Goal: Information Seeking & Learning: Learn about a topic

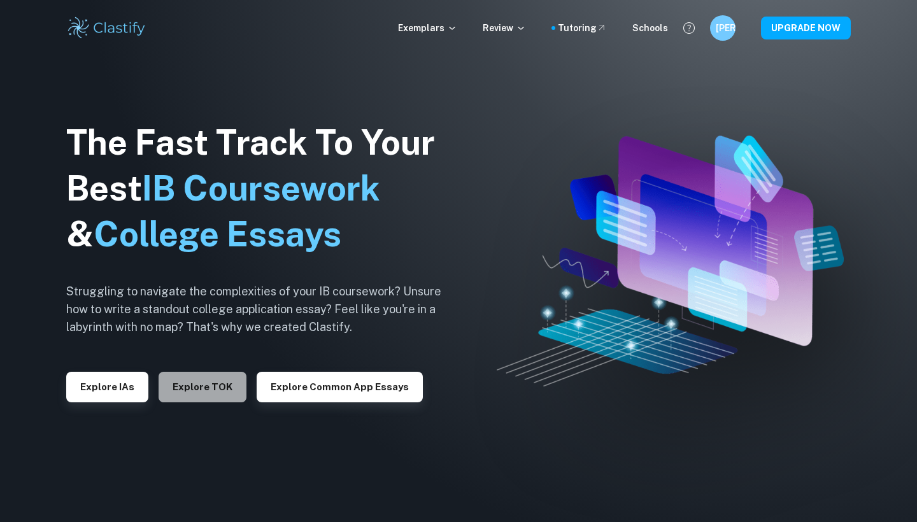
click at [213, 393] on button "Explore TOK" at bounding box center [203, 387] width 88 height 31
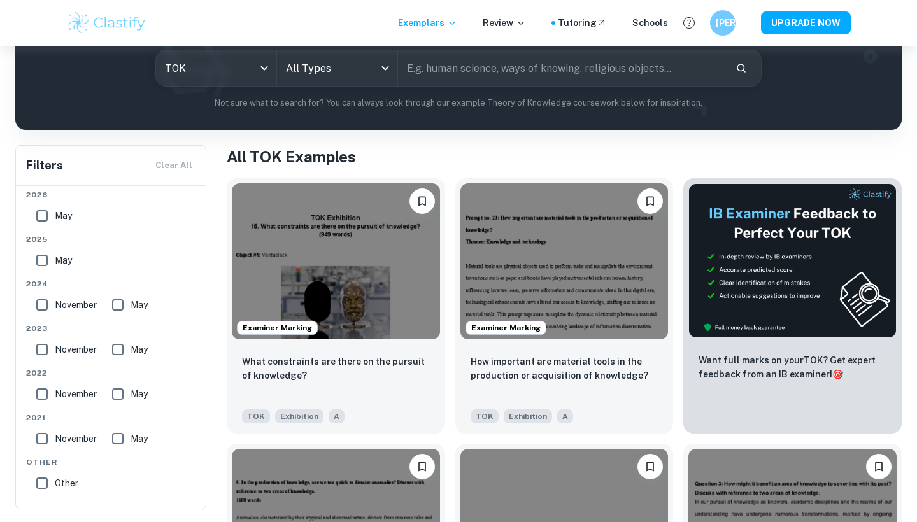
scroll to position [26, 0]
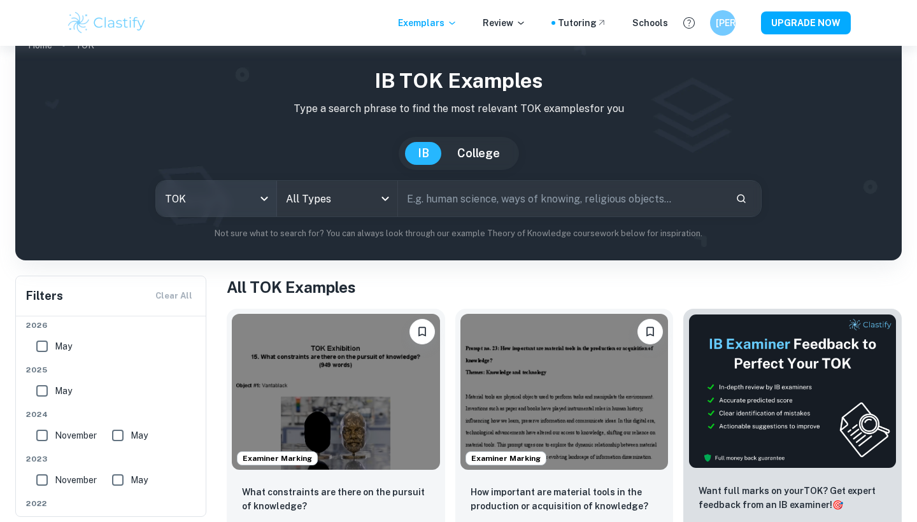
click at [262, 194] on body "We value your privacy We use cookies to enhance your browsing experience, serve…" at bounding box center [458, 281] width 917 height 522
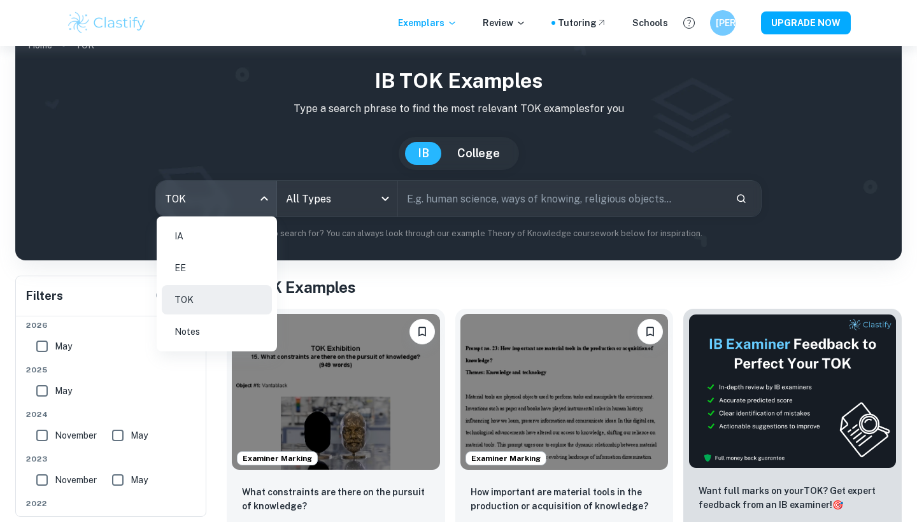
click at [335, 263] on div at bounding box center [458, 261] width 917 height 522
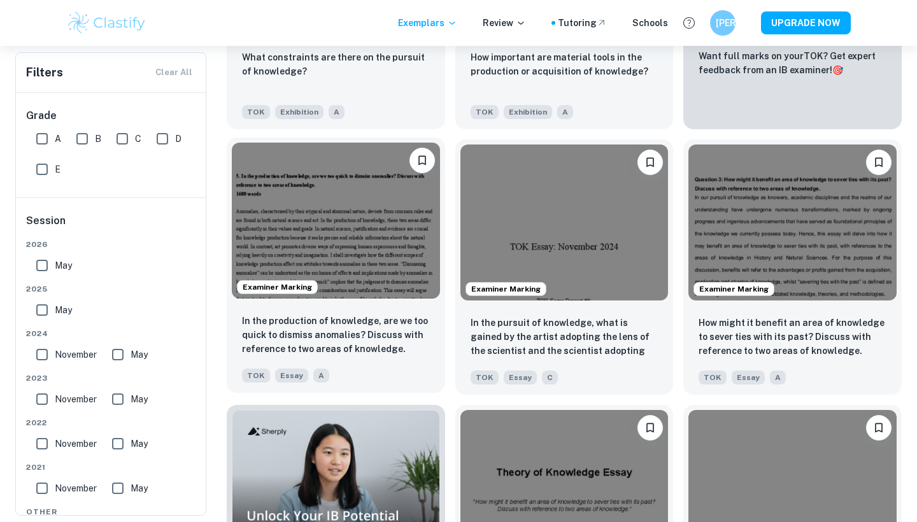
scroll to position [464, 0]
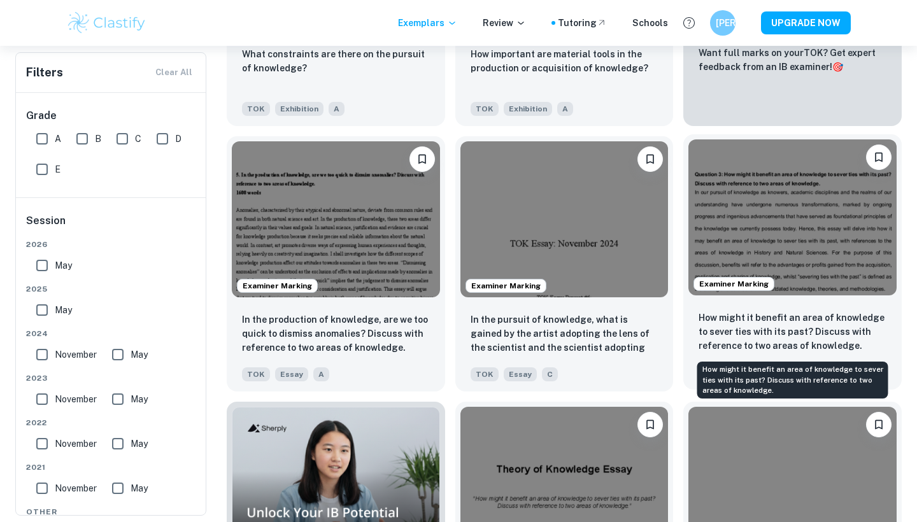
click at [806, 330] on p "How might it benefit an area of knowledge to sever ties with its past? Discuss …" at bounding box center [793, 332] width 188 height 42
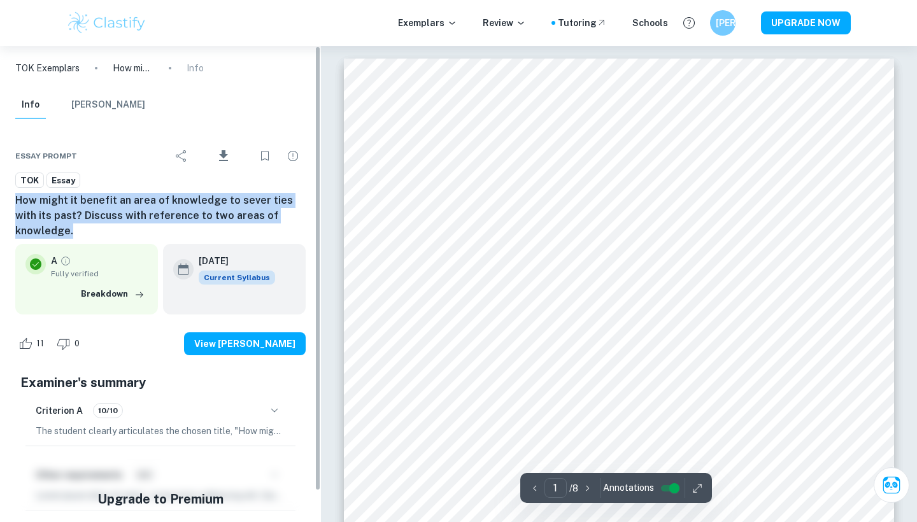
drag, startPoint x: 14, startPoint y: 199, endPoint x: 297, endPoint y: 215, distance: 283.8
click at [297, 215] on div "Essay prompt Download TOK Essay How might it benefit an area of knowledge to se…" at bounding box center [160, 337] width 321 height 427
click at [305, 207] on h6 "How might it benefit an area of knowledge to sever ties with its past? Discuss …" at bounding box center [160, 216] width 290 height 46
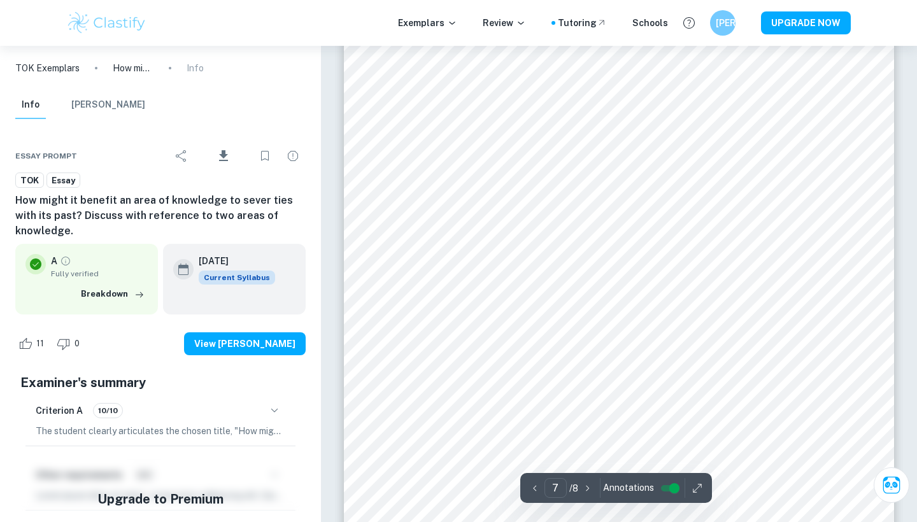
scroll to position [4941, 0]
type input "3"
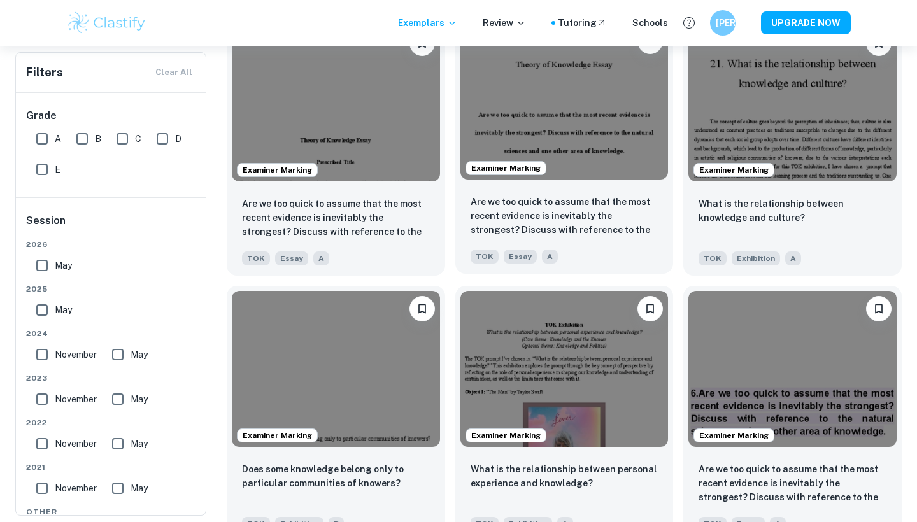
scroll to position [2436, 0]
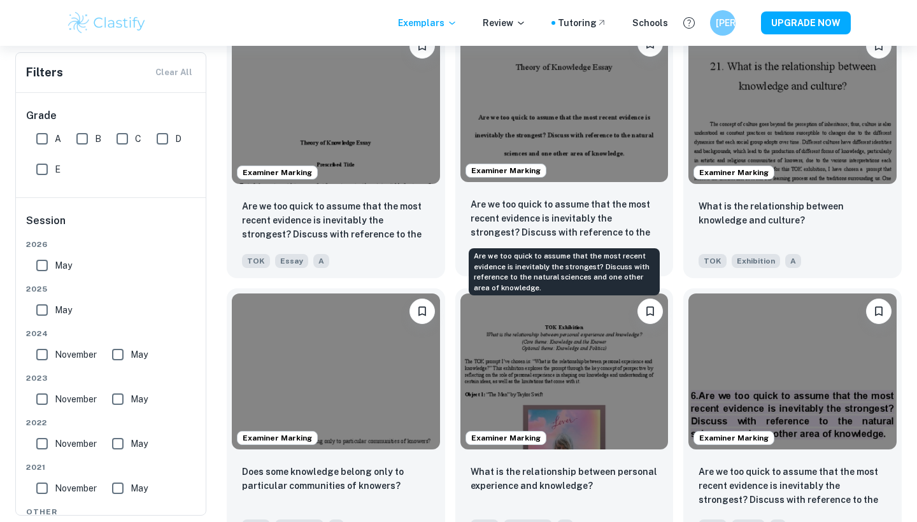
click at [574, 224] on p "Are we too quick to assume that the most recent evidence is inevitably the stro…" at bounding box center [565, 218] width 188 height 43
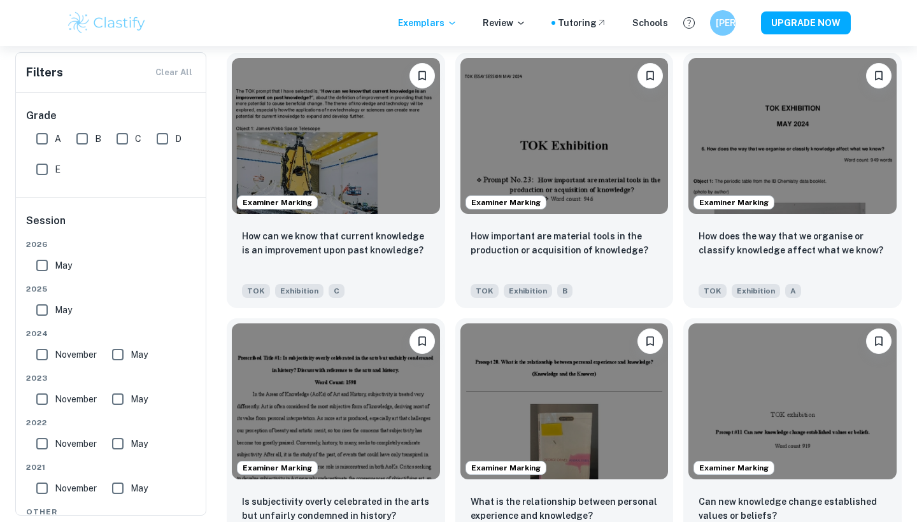
scroll to position [5330, 0]
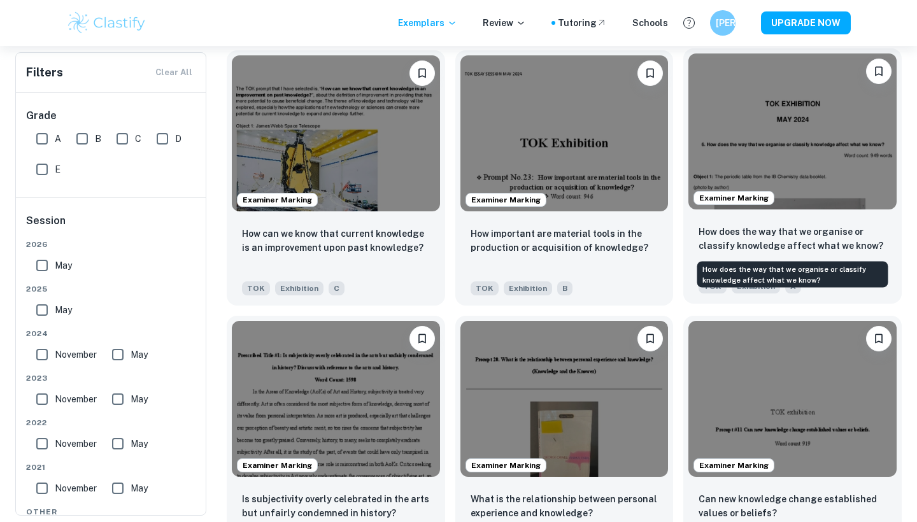
click at [756, 252] on p "How does the way that we organise or classify knowledge affect what we know?" at bounding box center [793, 239] width 188 height 28
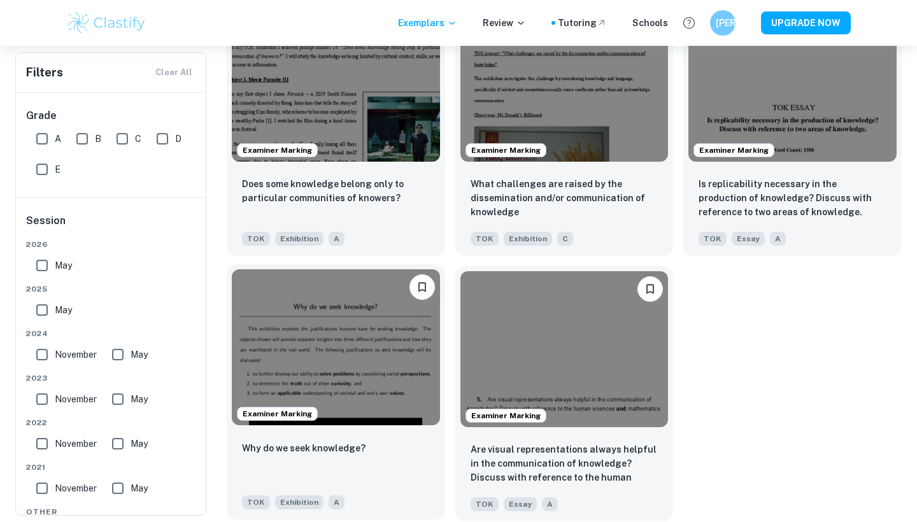
scroll to position [8038, 0]
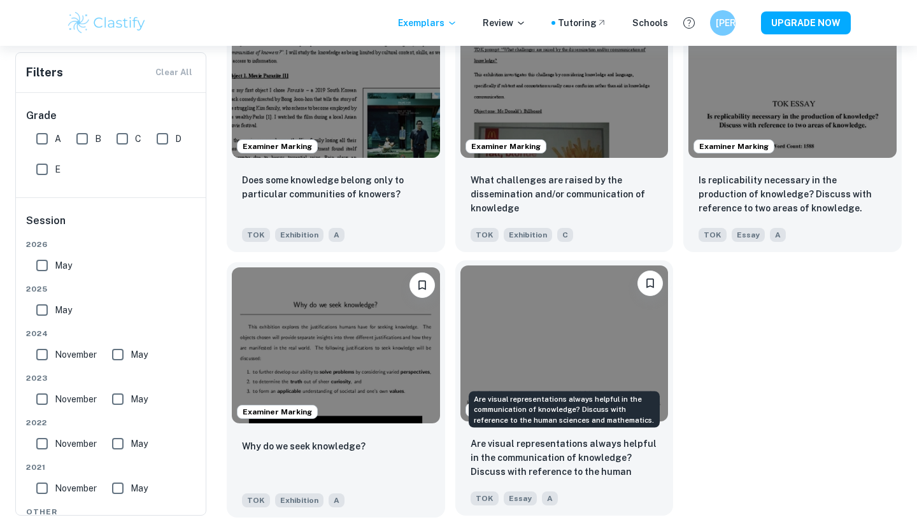
click at [550, 456] on p "Are visual representations always helpful in the communication of knowledge? Di…" at bounding box center [565, 458] width 188 height 43
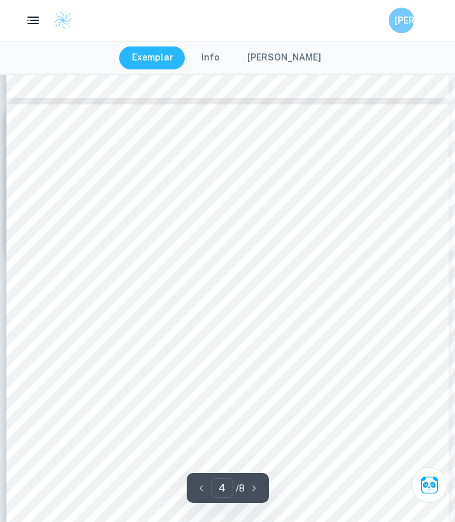
scroll to position [2059, 0]
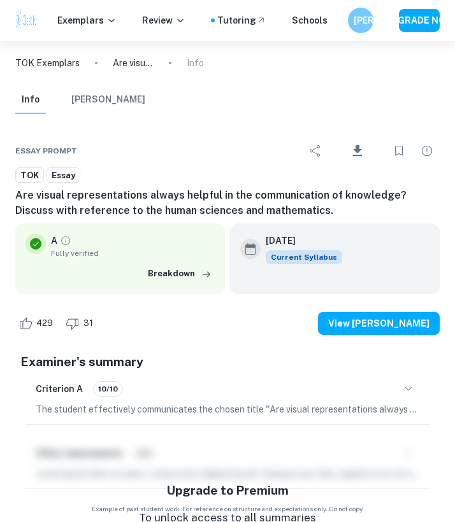
type input "3"
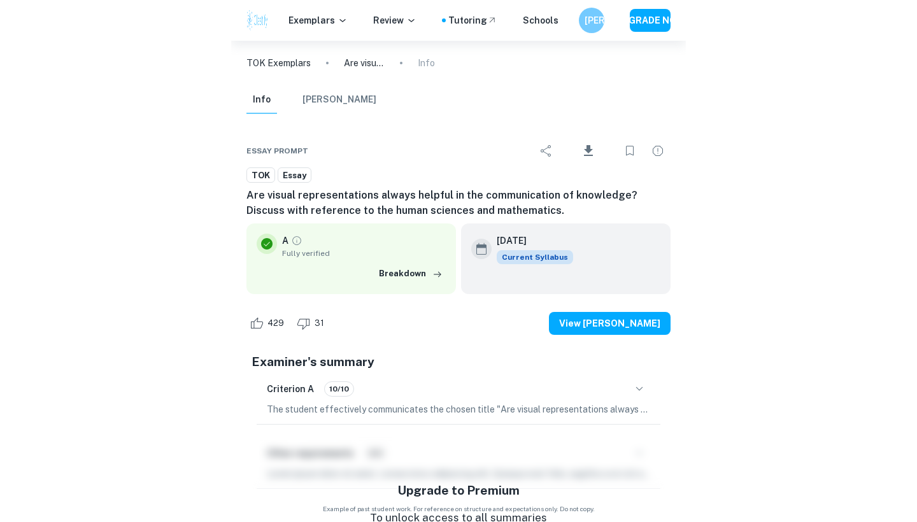
scroll to position [1943, 0]
